Goal: Communication & Community: Answer question/provide support

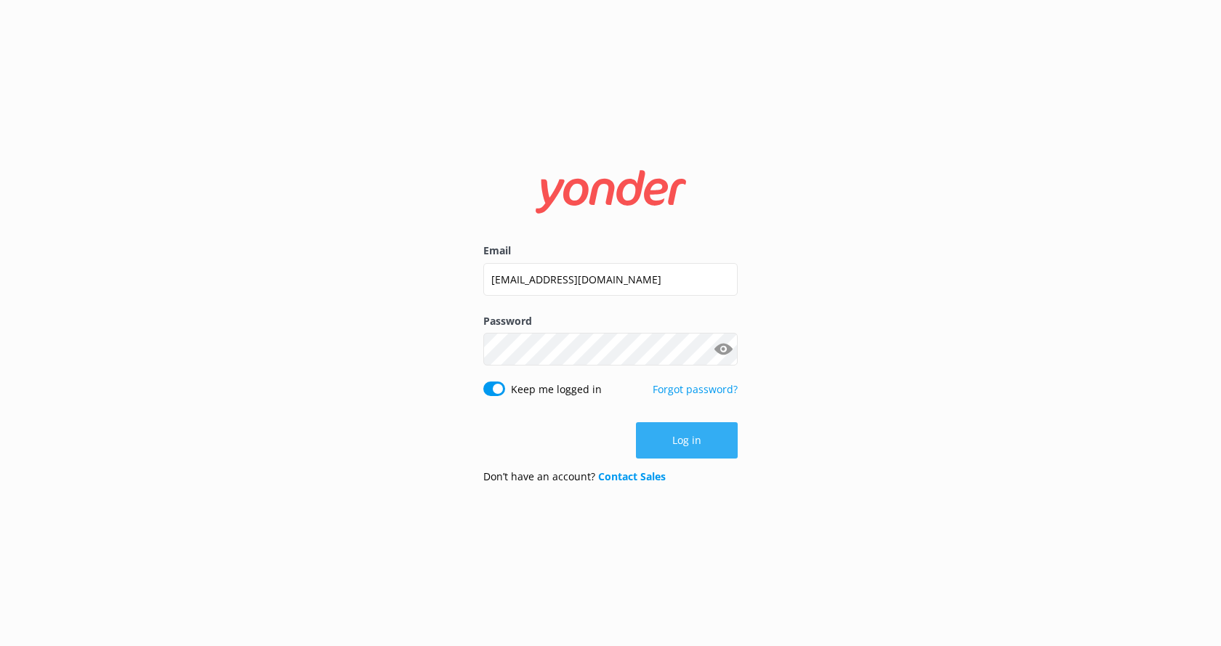
click at [702, 442] on button "Log in" at bounding box center [687, 440] width 102 height 36
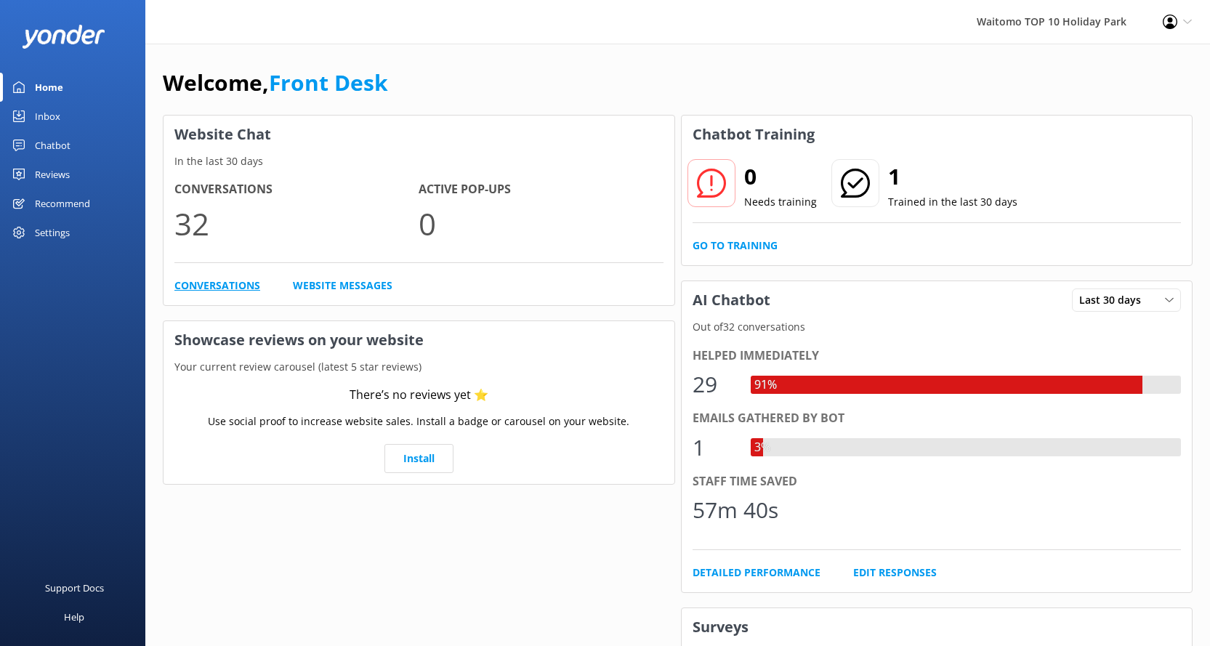
click at [201, 285] on link "Conversations" at bounding box center [217, 286] width 86 height 16
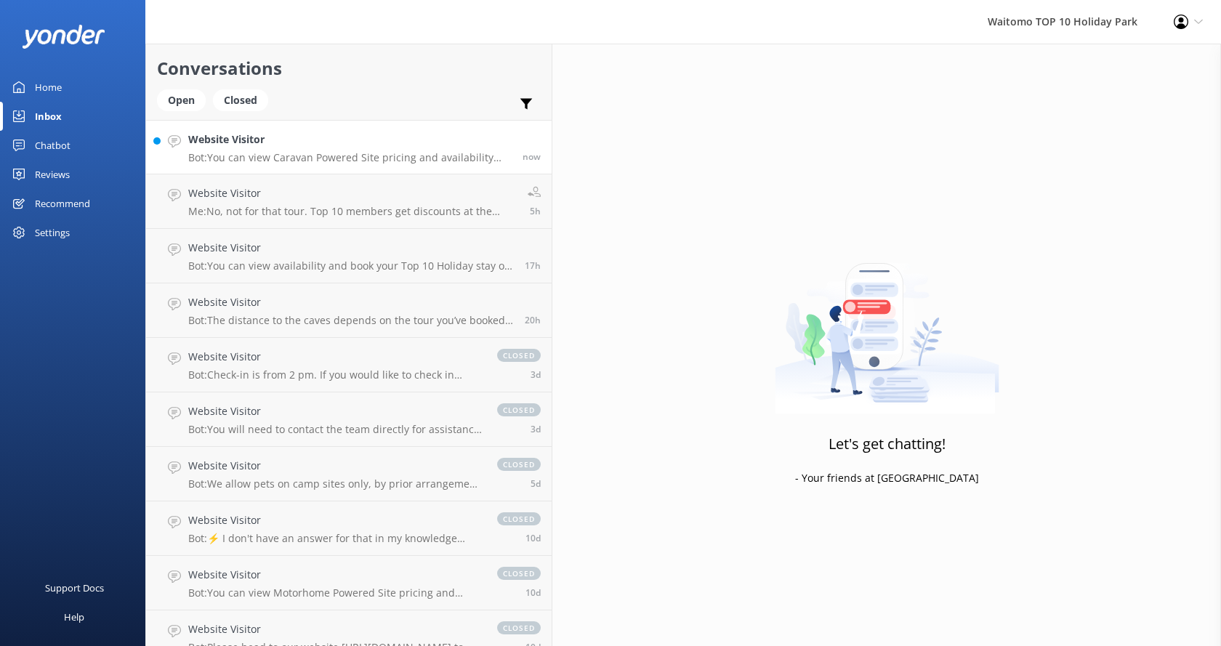
click at [289, 143] on h4 "Website Visitor" at bounding box center [349, 140] width 323 height 16
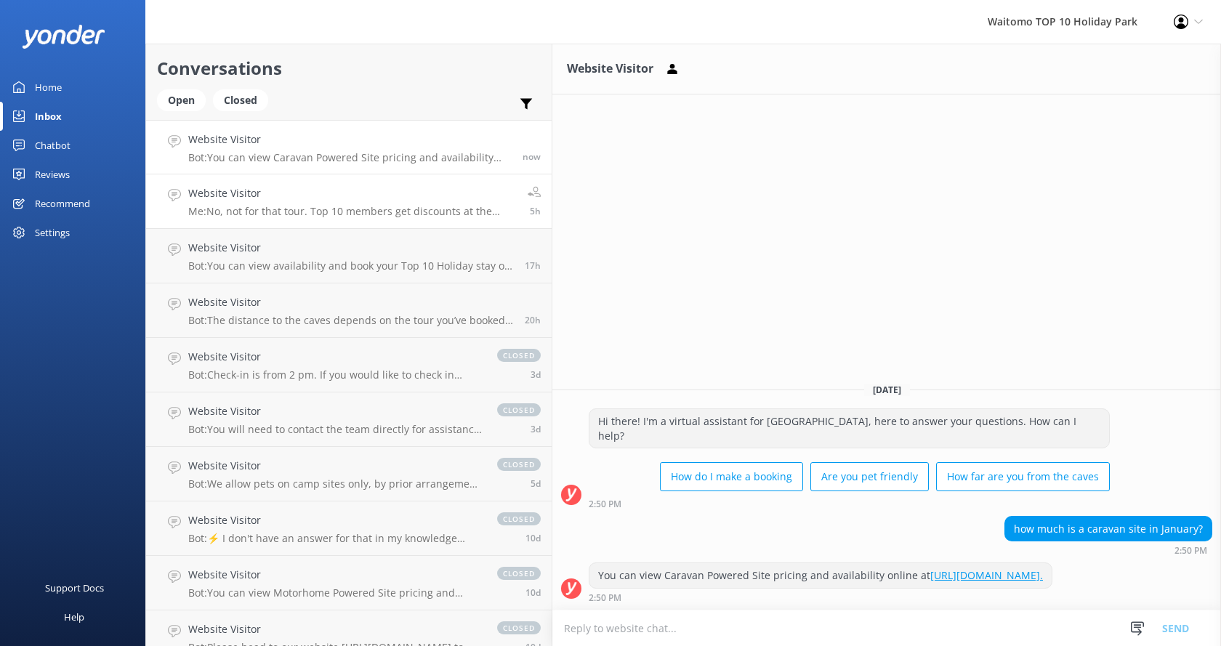
click at [322, 190] on h4 "Website Visitor" at bounding box center [352, 193] width 329 height 16
